Goal: Transaction & Acquisition: Purchase product/service

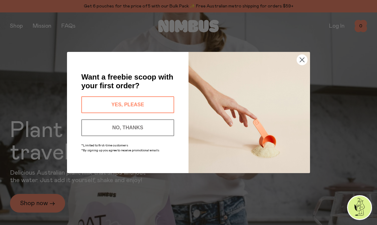
click at [103, 105] on button "YES, PLEASE" at bounding box center [127, 105] width 93 height 17
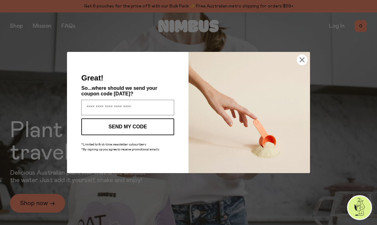
click at [99, 108] on input "Enter your email address" at bounding box center [127, 108] width 93 height 16
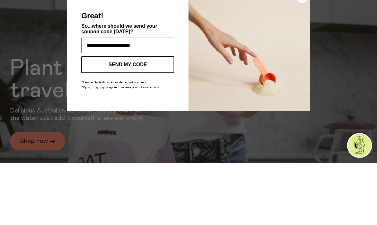
type input "**********"
click at [123, 119] on button "SEND MY CODE" at bounding box center [127, 127] width 93 height 17
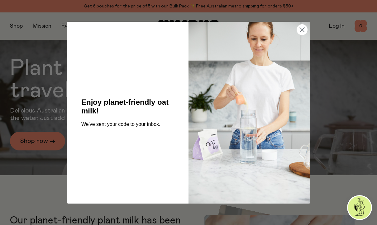
click at [300, 60] on img "POPUP Form" at bounding box center [248, 113] width 121 height 182
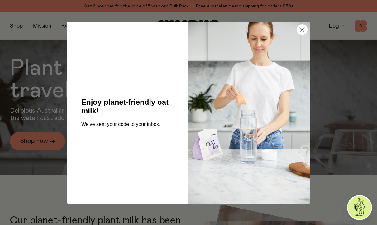
click at [299, 28] on circle "Close dialog" at bounding box center [302, 29] width 10 height 10
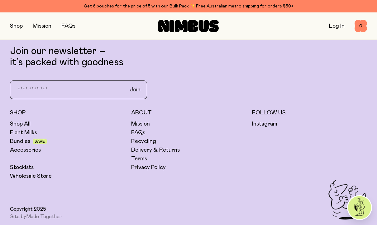
scroll to position [1693, 0]
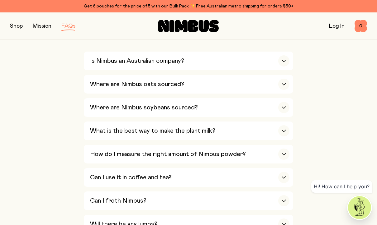
scroll to position [222, 0]
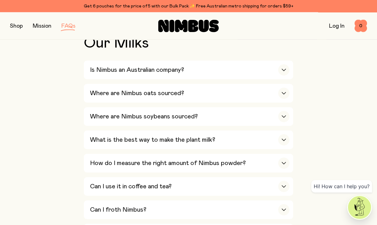
click at [107, 91] on h3 "Where are Nimbus oats sourced?" at bounding box center [137, 93] width 94 height 7
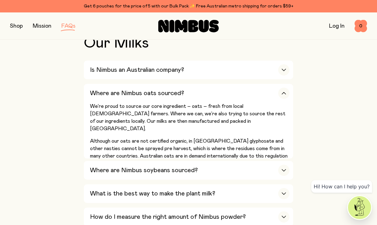
click at [16, 27] on button "button" at bounding box center [16, 26] width 13 height 9
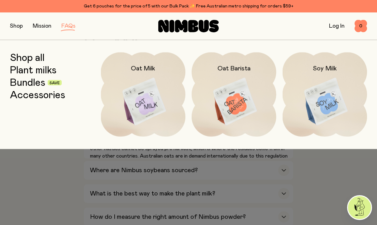
click at [141, 98] on img at bounding box center [143, 101] width 85 height 99
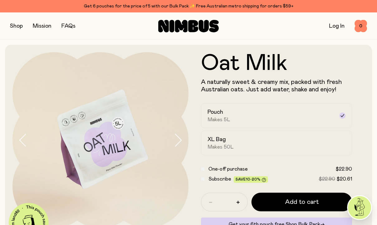
click at [306, 202] on span "Add to cart" at bounding box center [302, 202] width 34 height 9
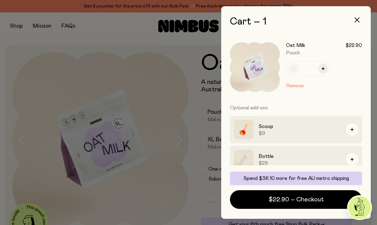
click at [352, 161] on icon "button" at bounding box center [351, 159] width 3 height 3
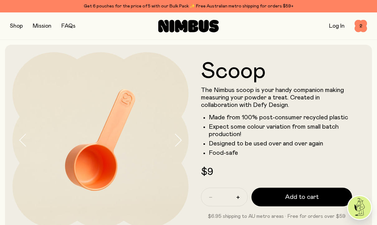
click at [305, 198] on span "Add to cart" at bounding box center [302, 197] width 34 height 9
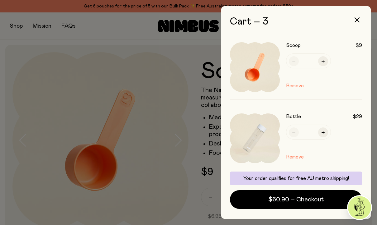
click at [298, 200] on span "$60.90 – Checkout" at bounding box center [295, 200] width 55 height 9
